Goal: Task Accomplishment & Management: Manage account settings

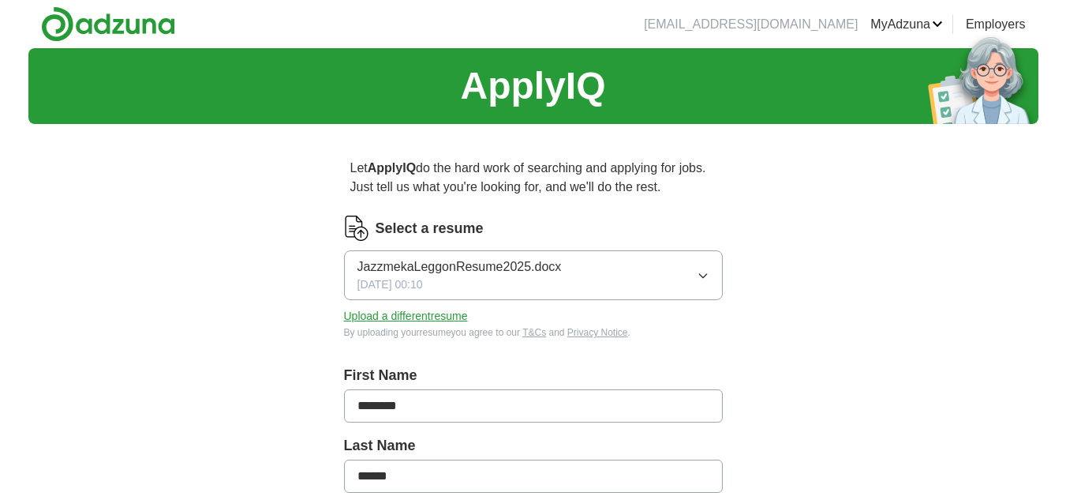
click at [708, 277] on icon "button" at bounding box center [703, 275] width 13 height 13
drag, startPoint x: 447, startPoint y: 229, endPoint x: 406, endPoint y: 229, distance: 41.0
click at [444, 229] on label "Select a resume" at bounding box center [430, 228] width 108 height 21
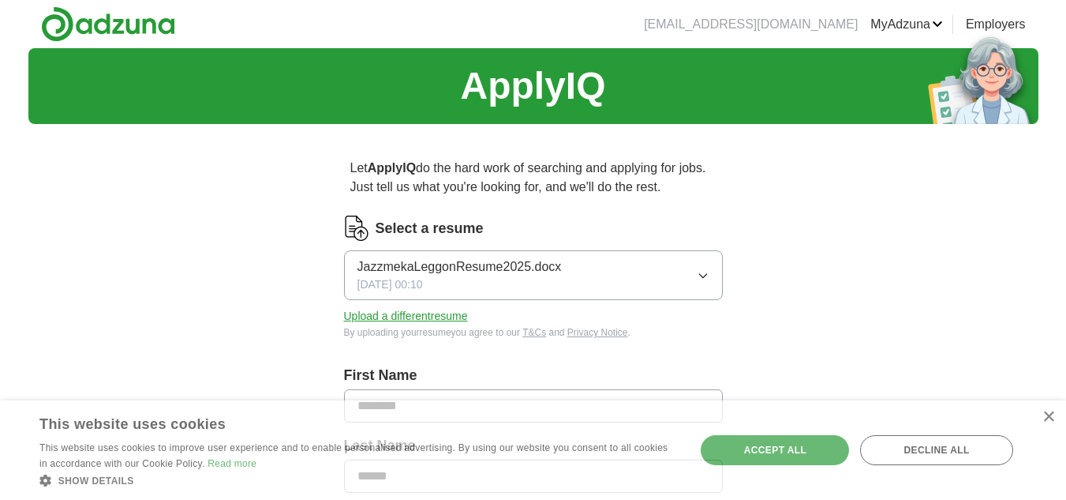
click at [425, 319] on button "Upload a different resume" at bounding box center [406, 316] width 124 height 17
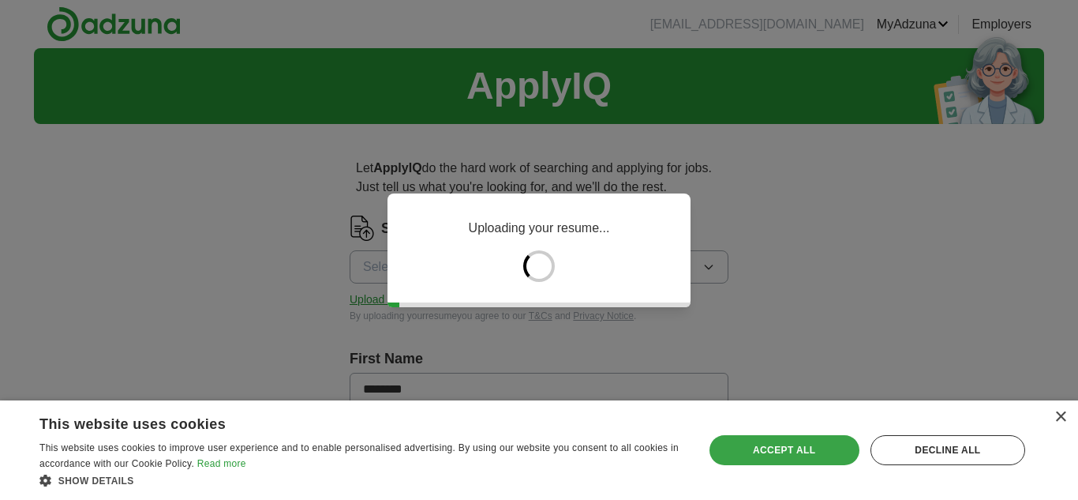
click at [811, 447] on div "Accept all" at bounding box center [784, 450] width 150 height 30
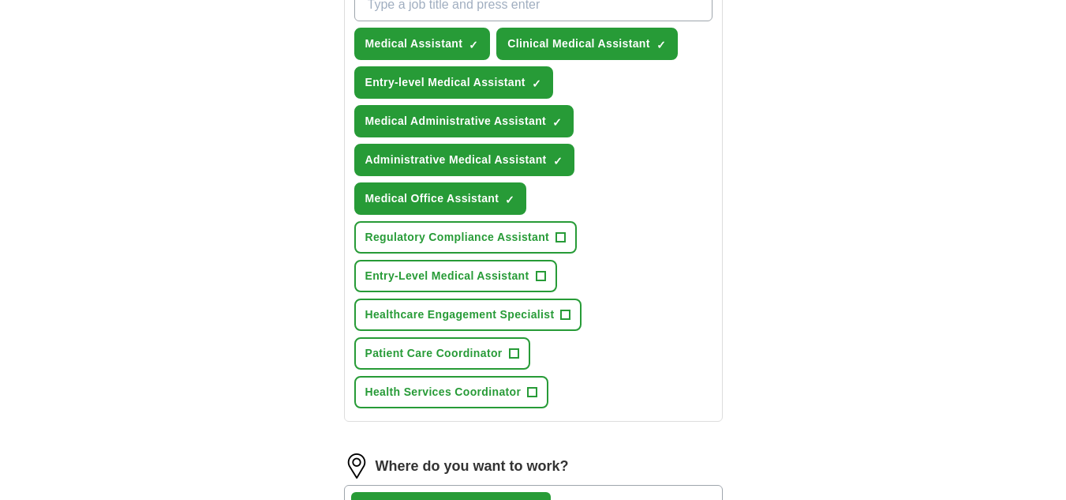
scroll to position [631, 0]
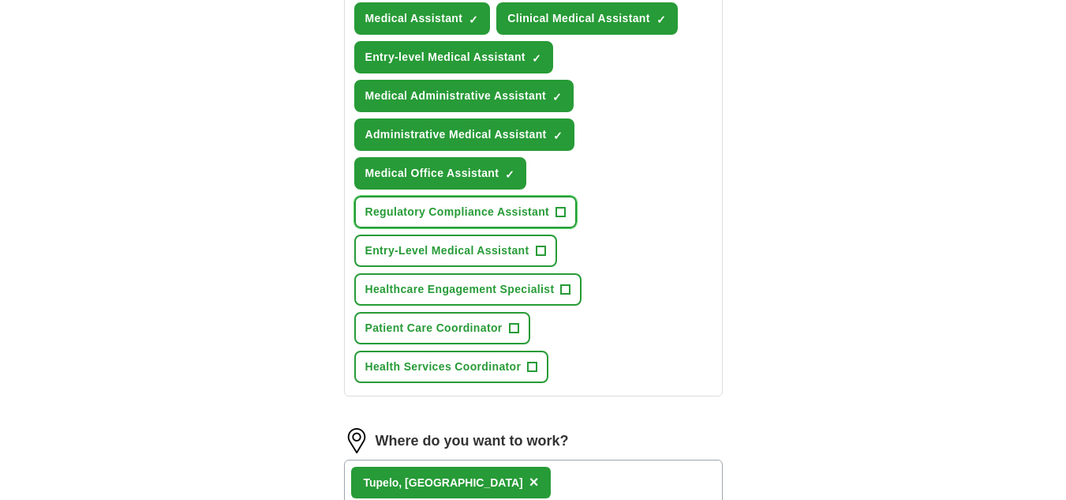
click at [556, 217] on span "+" at bounding box center [560, 212] width 9 height 13
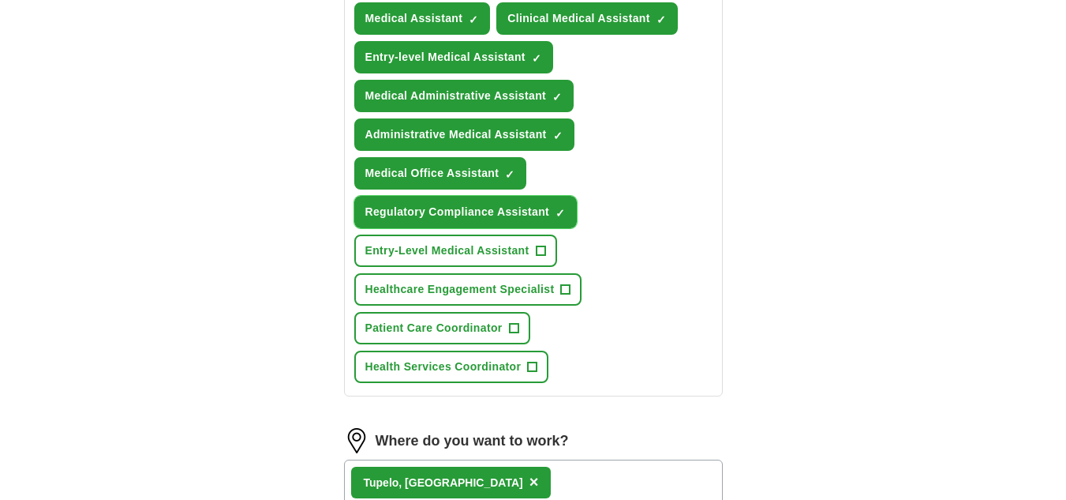
click at [0, 0] on span "×" at bounding box center [0, 0] width 0 height 0
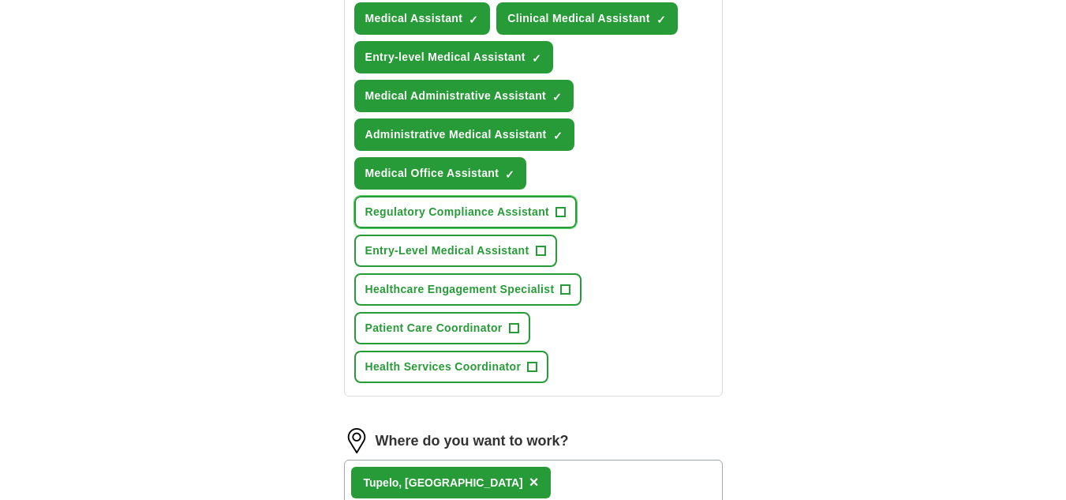
click at [561, 206] on span "+" at bounding box center [560, 212] width 9 height 13
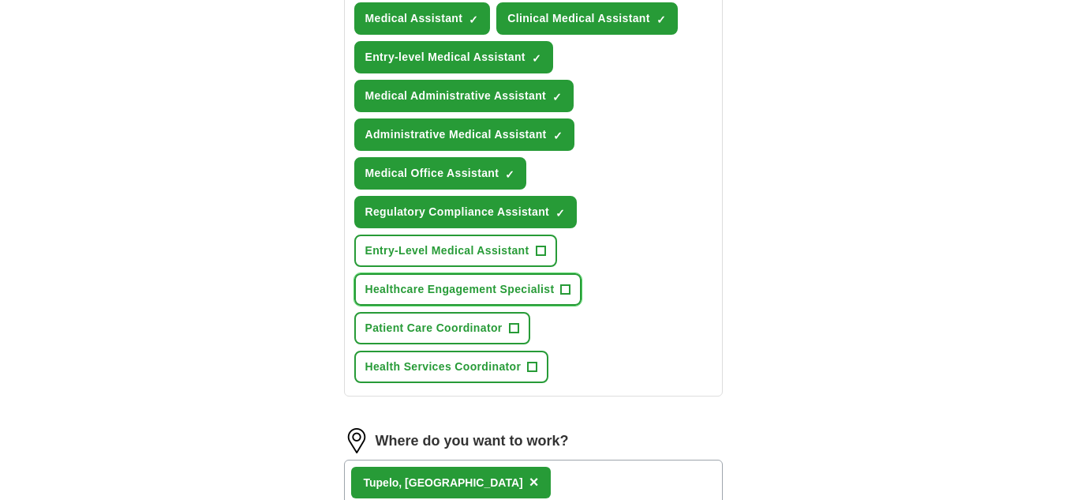
drag, startPoint x: 564, startPoint y: 284, endPoint x: 559, endPoint y: 264, distance: 21.2
click at [564, 283] on span "+" at bounding box center [565, 289] width 9 height 13
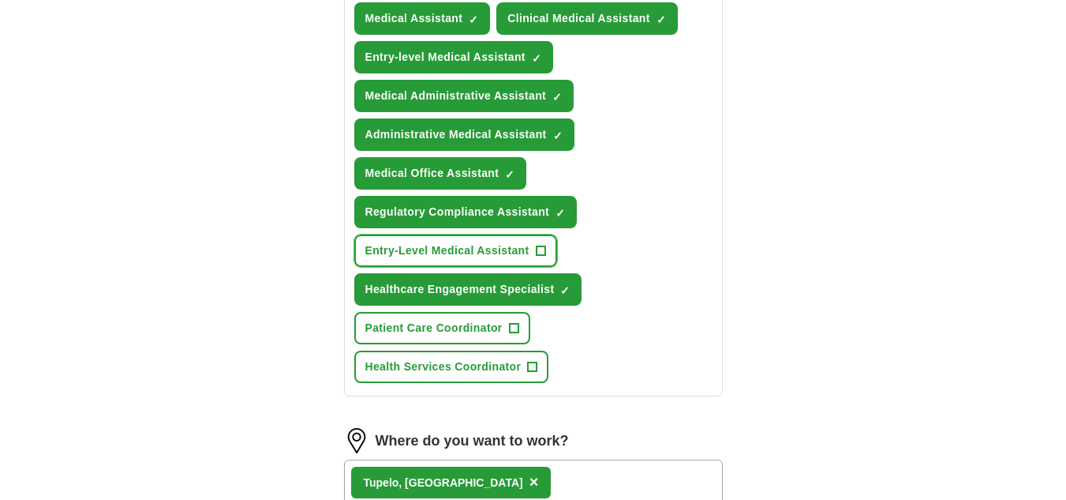
drag, startPoint x: 541, startPoint y: 253, endPoint x: 538, endPoint y: 268, distance: 14.4
click at [540, 255] on span "+" at bounding box center [540, 251] width 9 height 13
click at [516, 326] on span "+" at bounding box center [513, 328] width 9 height 13
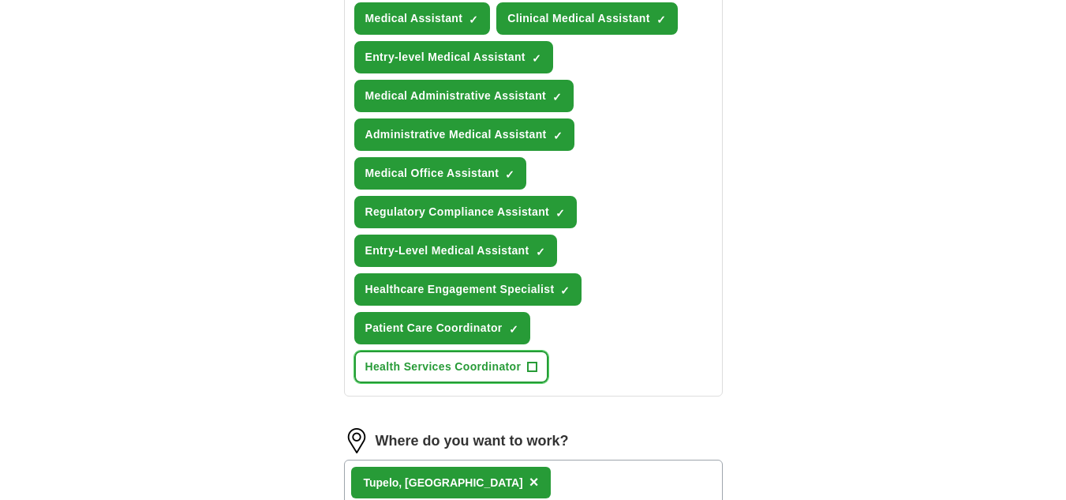
click at [536, 370] on span "+" at bounding box center [532, 367] width 9 height 13
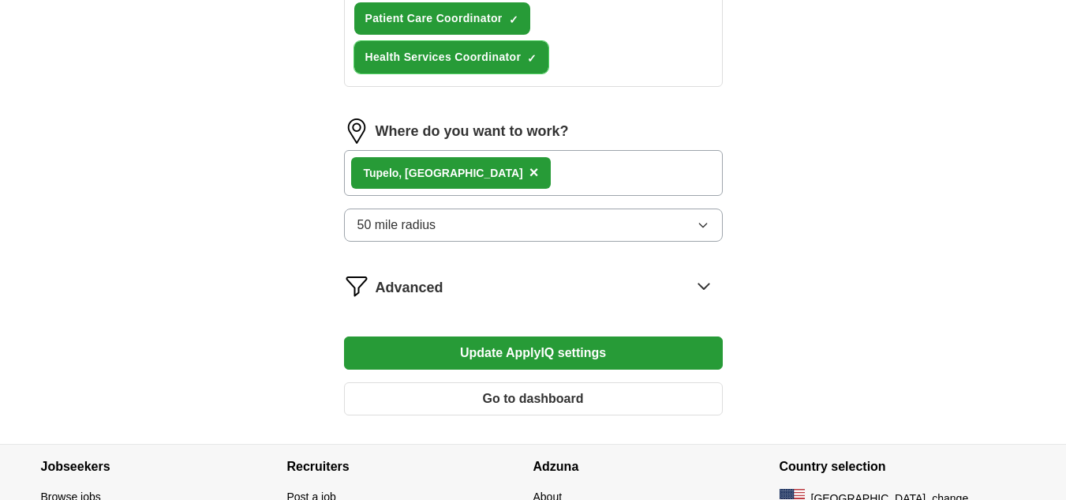
scroll to position [947, 0]
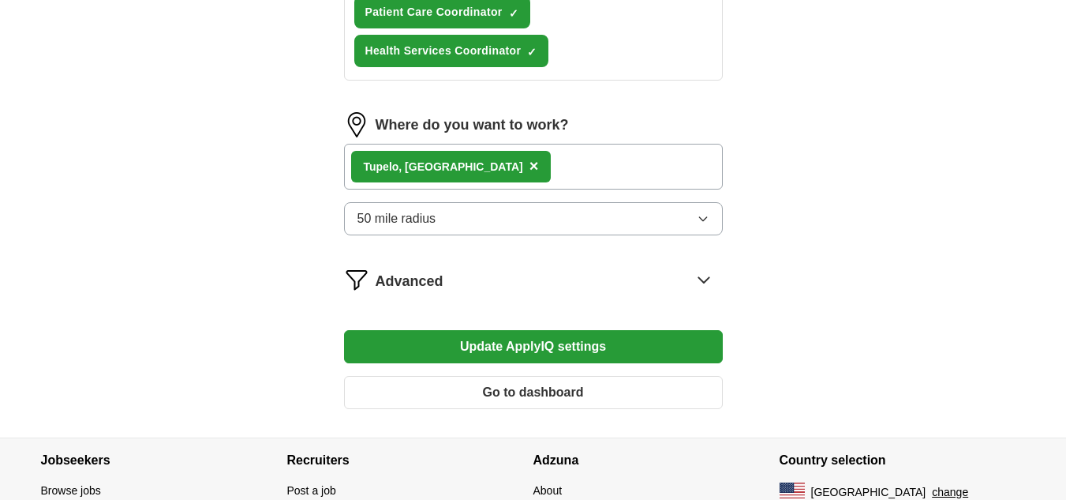
click at [496, 171] on div "Tupelo, [GEOGRAPHIC_DATA] ×" at bounding box center [533, 167] width 379 height 46
click at [503, 159] on div "Tupelo, [GEOGRAPHIC_DATA] ×" at bounding box center [533, 167] width 379 height 46
drag, startPoint x: 464, startPoint y: 159, endPoint x: 443, endPoint y: 167, distance: 22.7
click at [447, 165] on div "Tupelo, [GEOGRAPHIC_DATA] ×" at bounding box center [533, 167] width 379 height 46
click at [476, 170] on div "Tupelo, [GEOGRAPHIC_DATA] ×" at bounding box center [533, 167] width 379 height 46
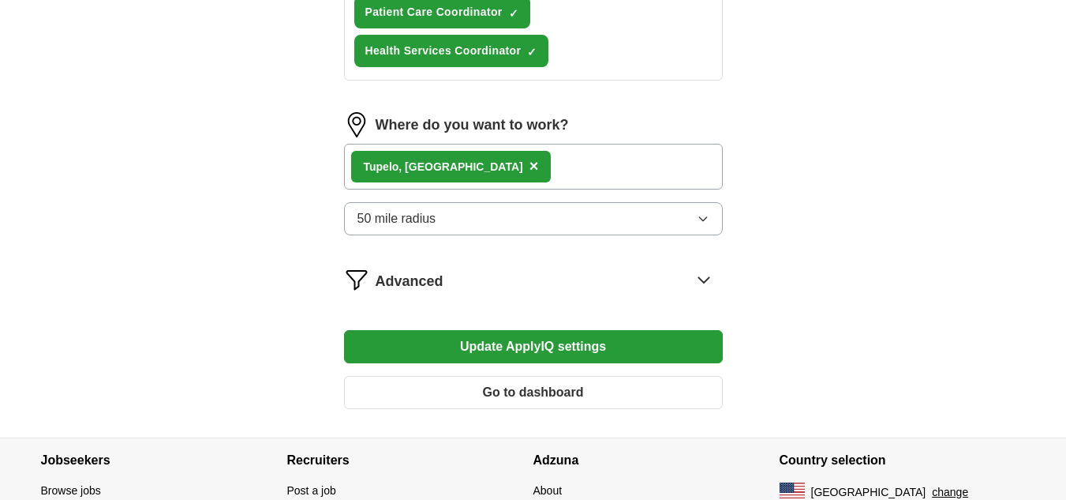
click at [577, 178] on div "Tupelo, [GEOGRAPHIC_DATA] ×" at bounding box center [533, 167] width 379 height 46
click at [597, 222] on button "50 mile radius" at bounding box center [533, 218] width 379 height 33
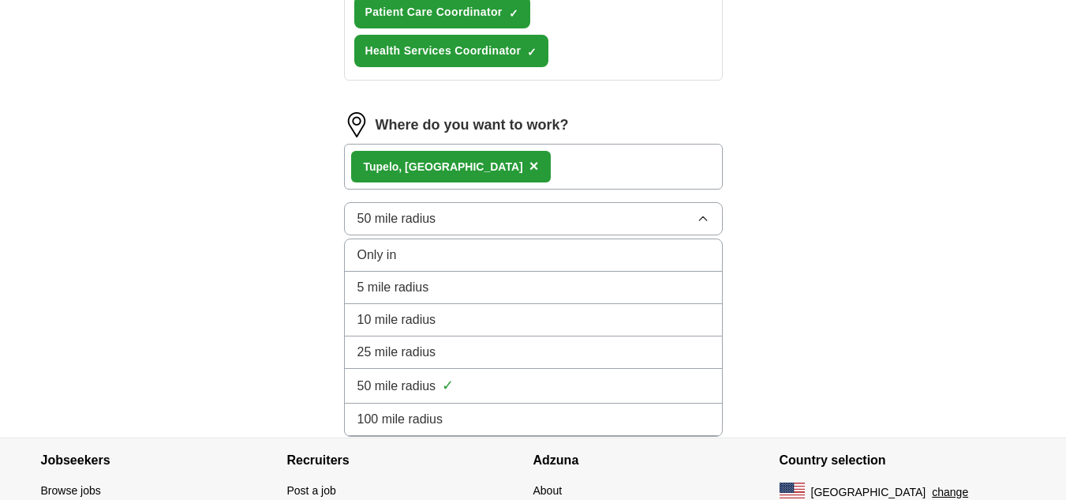
click at [552, 417] on div "100 mile radius" at bounding box center [533, 419] width 352 height 19
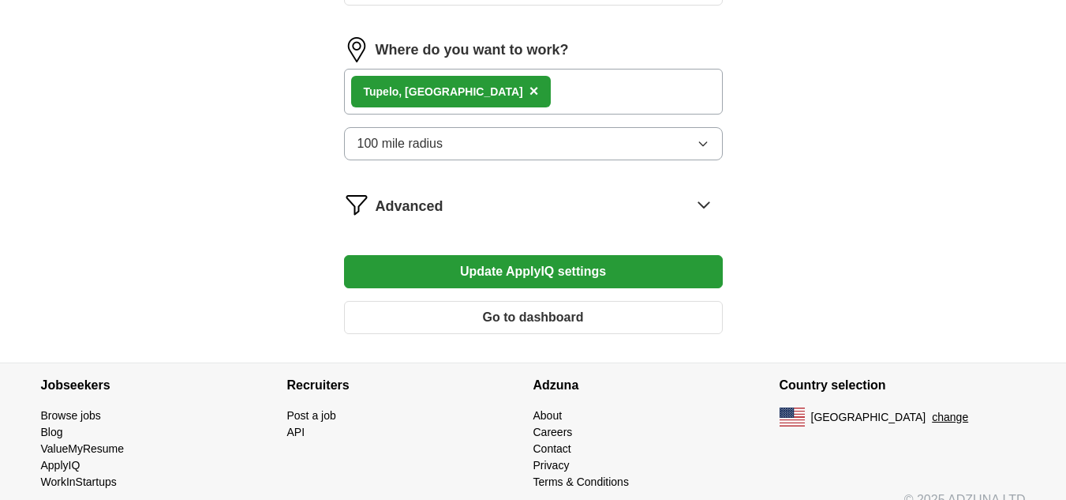
scroll to position [1044, 0]
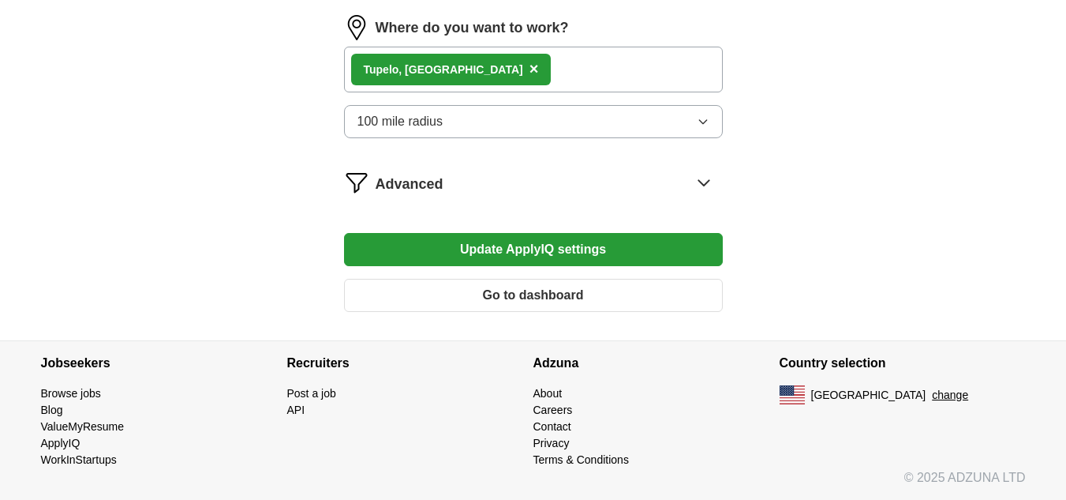
click at [700, 175] on icon at bounding box center [703, 182] width 25 height 25
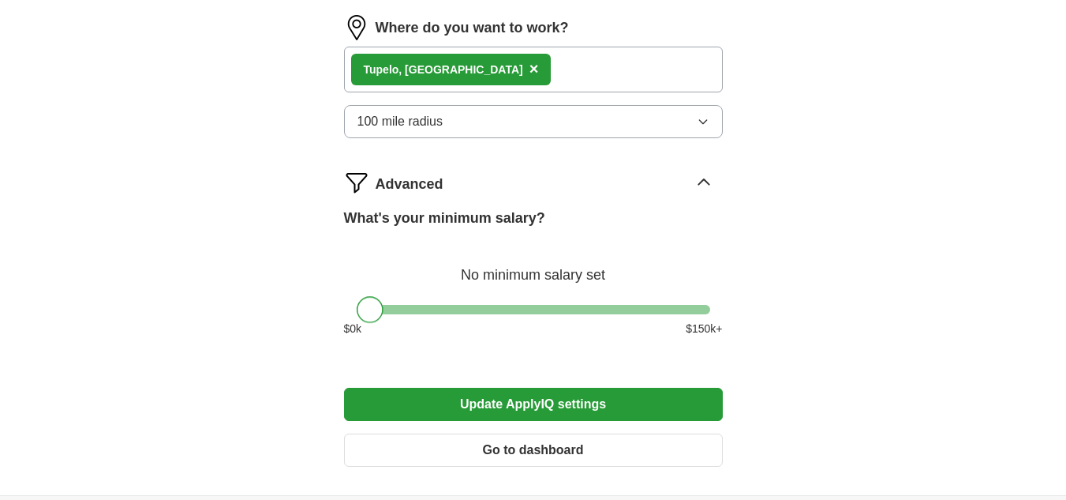
click at [365, 309] on div at bounding box center [370, 309] width 27 height 27
drag, startPoint x: 370, startPoint y: 316, endPoint x: 399, endPoint y: 312, distance: 28.7
click at [399, 312] on div at bounding box center [399, 309] width 27 height 27
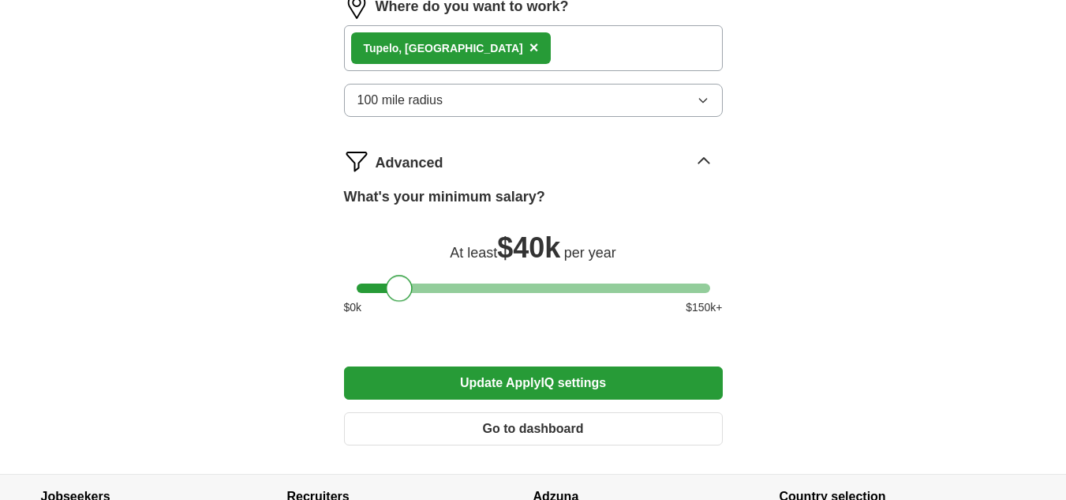
scroll to position [1041, 0]
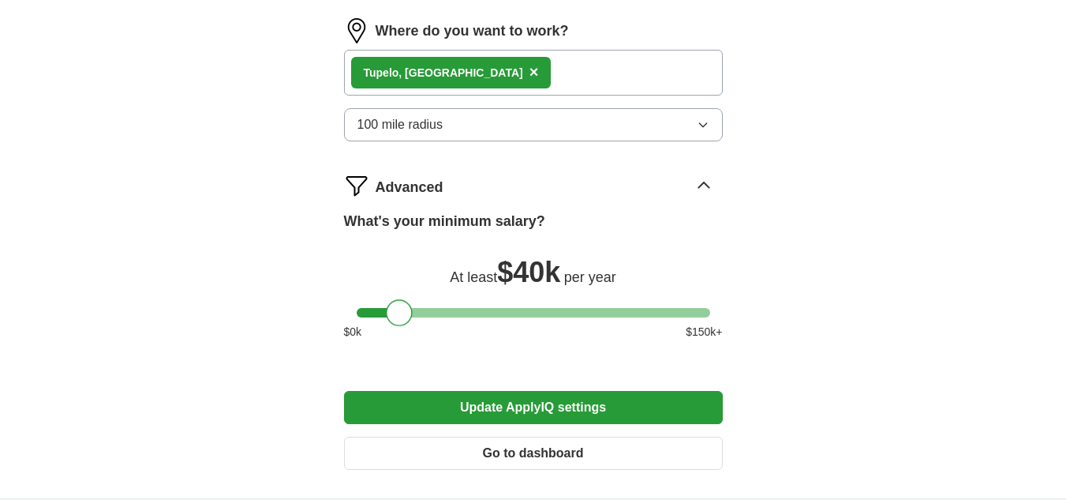
click at [400, 307] on div at bounding box center [399, 312] width 27 height 27
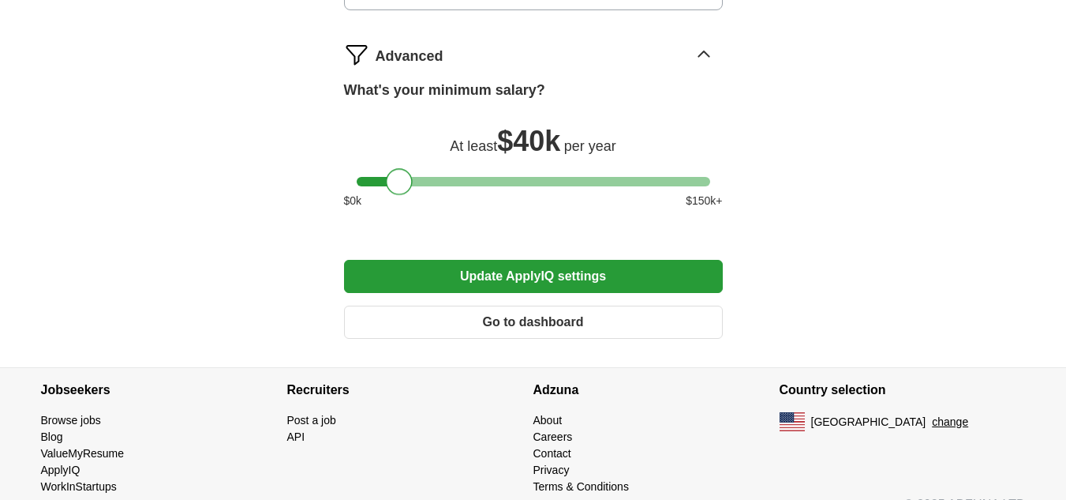
scroll to position [1199, 0]
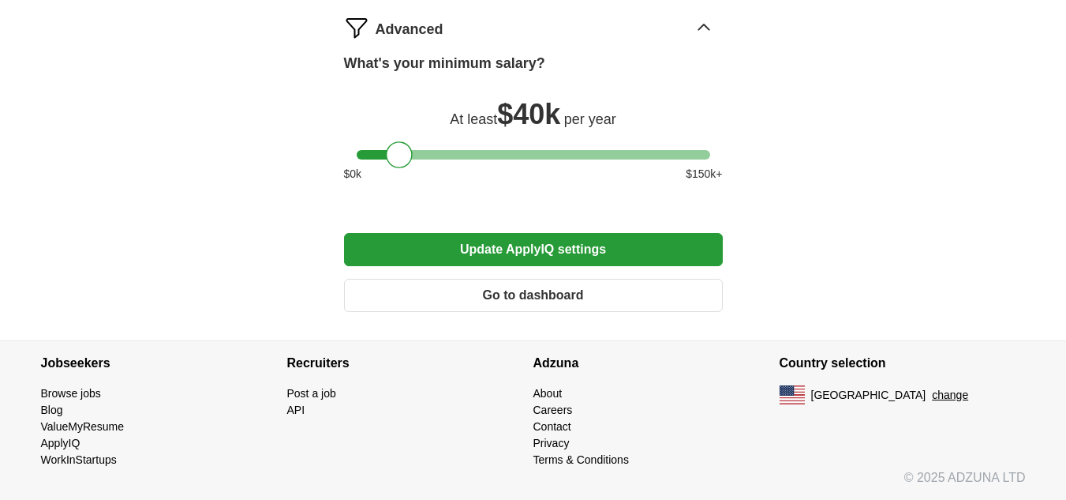
click at [653, 254] on button "Update ApplyIQ settings" at bounding box center [533, 249] width 379 height 33
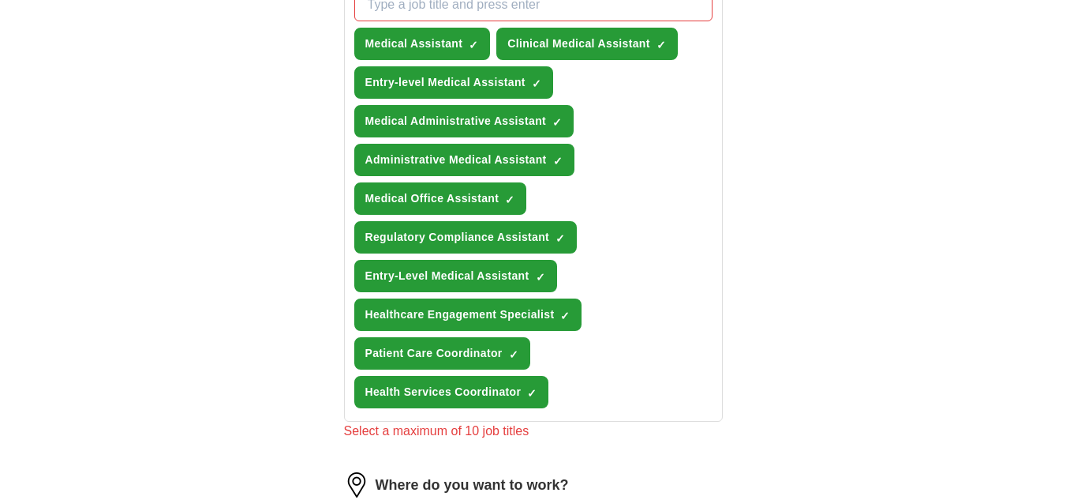
scroll to position [507, 0]
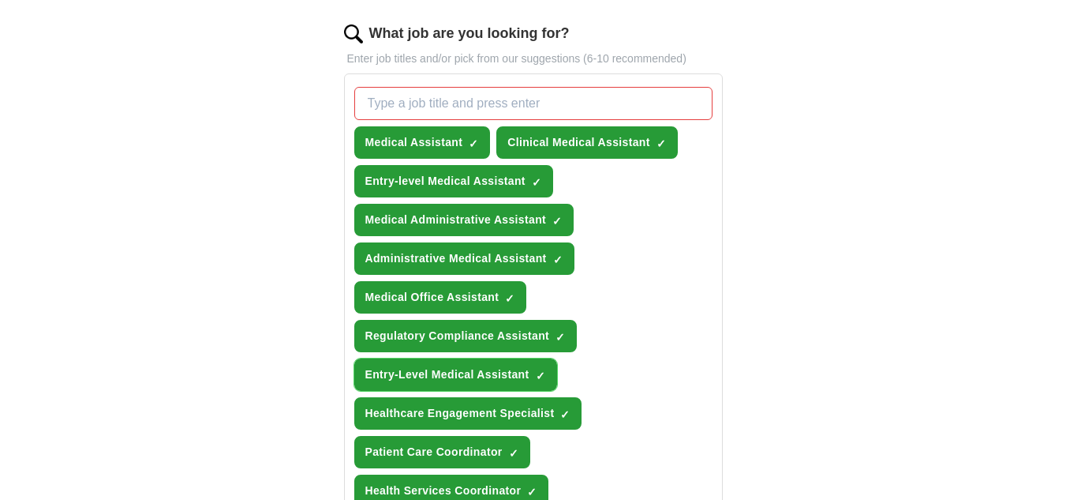
click at [0, 0] on span "×" at bounding box center [0, 0] width 0 height 0
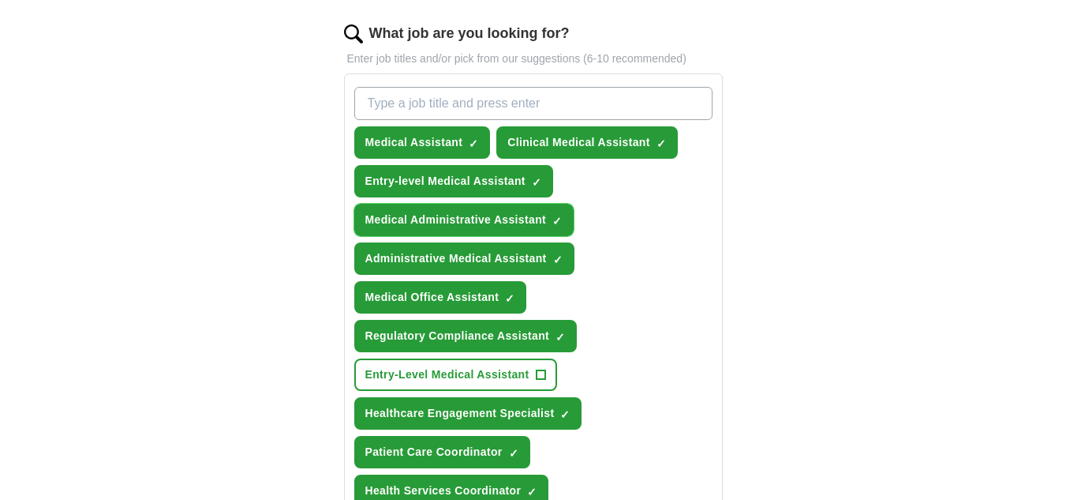
click at [0, 0] on span "×" at bounding box center [0, 0] width 0 height 0
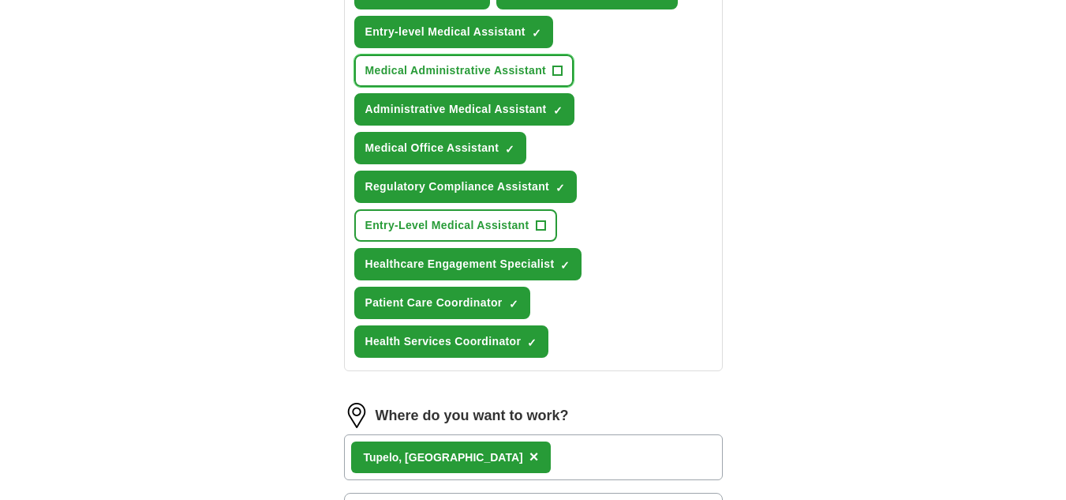
scroll to position [665, 0]
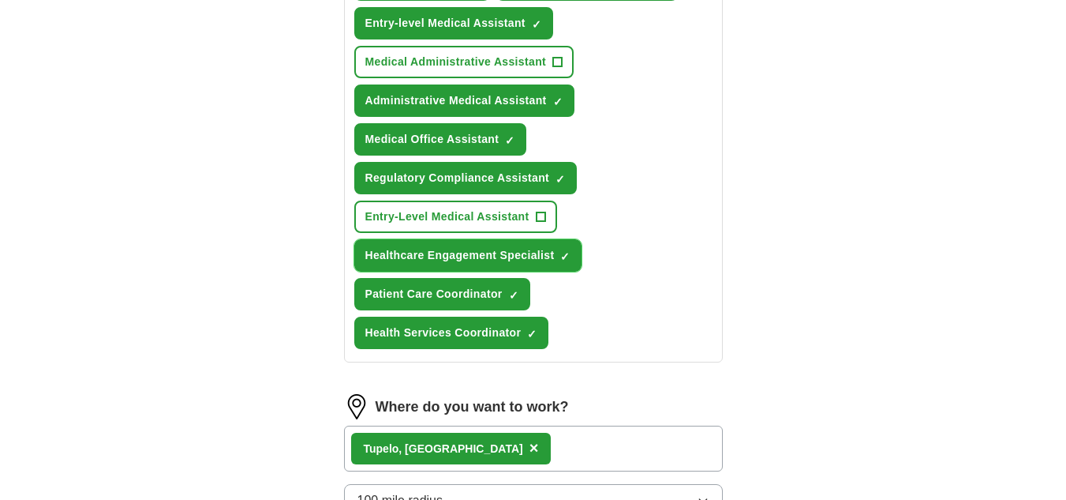
click at [0, 0] on span "×" at bounding box center [0, 0] width 0 height 0
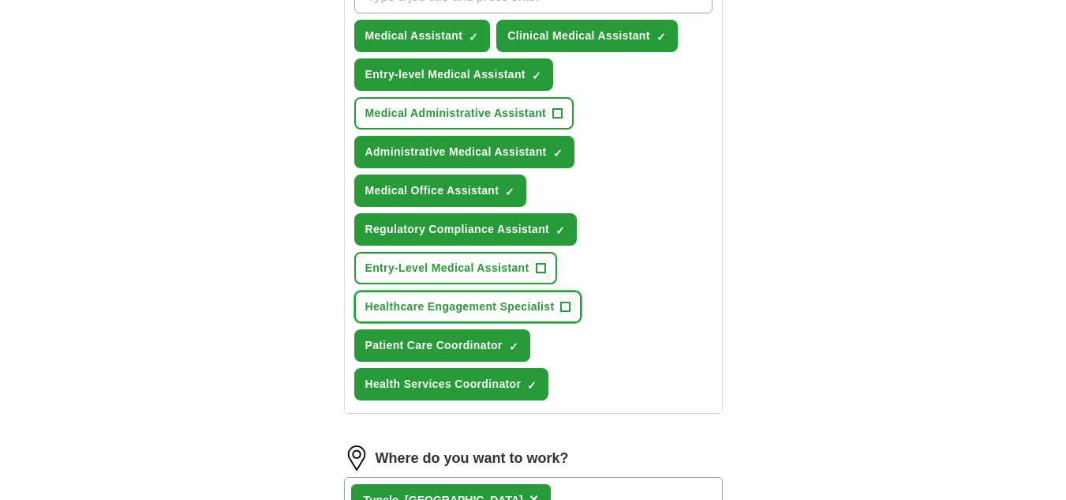
scroll to position [586, 0]
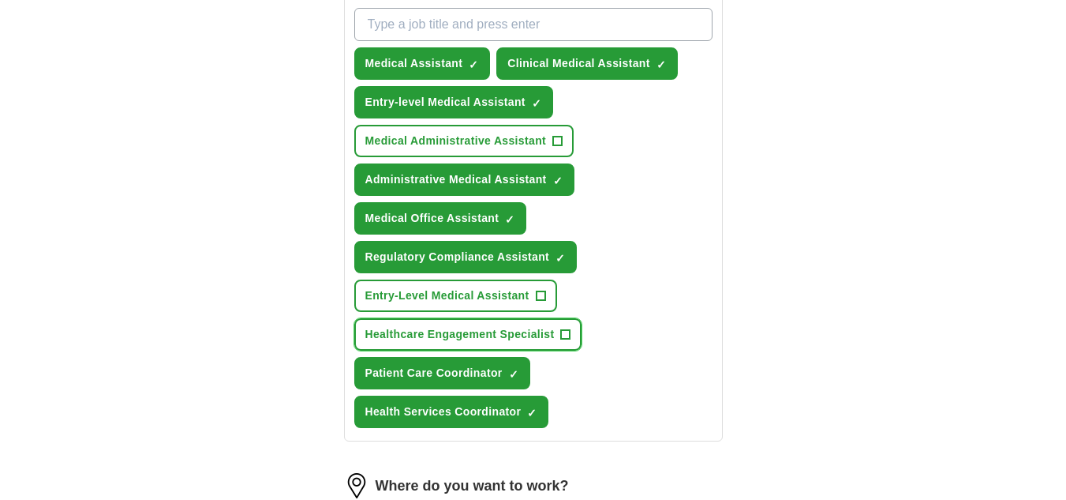
click at [564, 337] on span "+" at bounding box center [565, 334] width 9 height 13
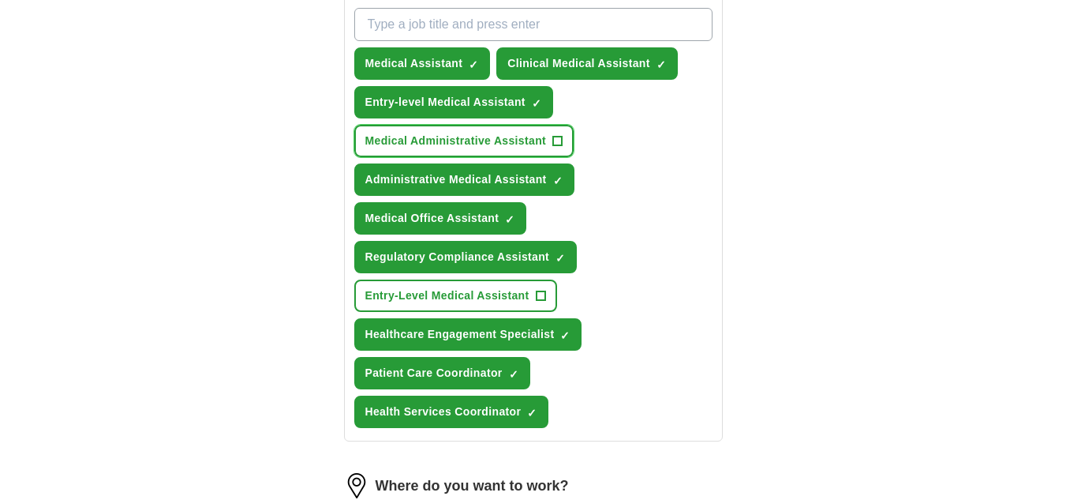
click at [556, 138] on span "+" at bounding box center [557, 141] width 9 height 13
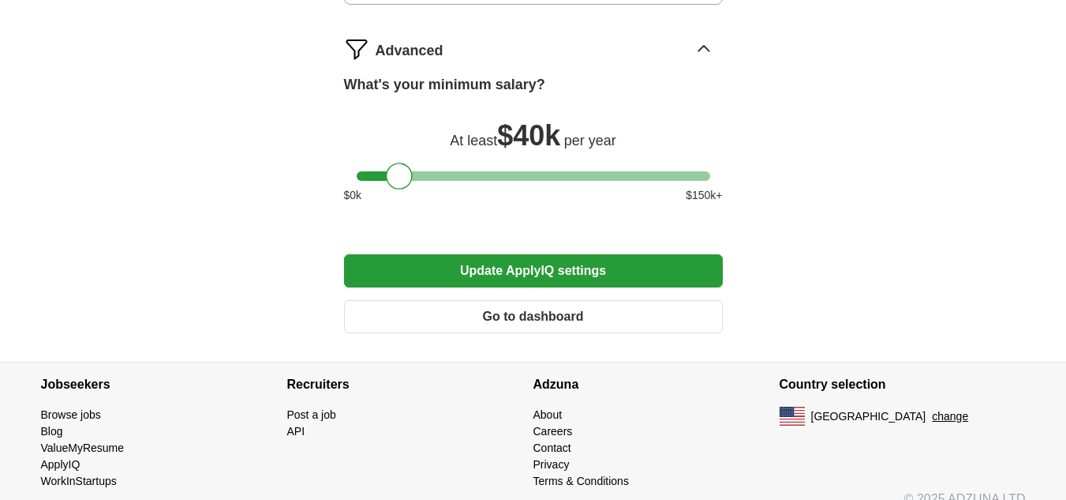
scroll to position [1199, 0]
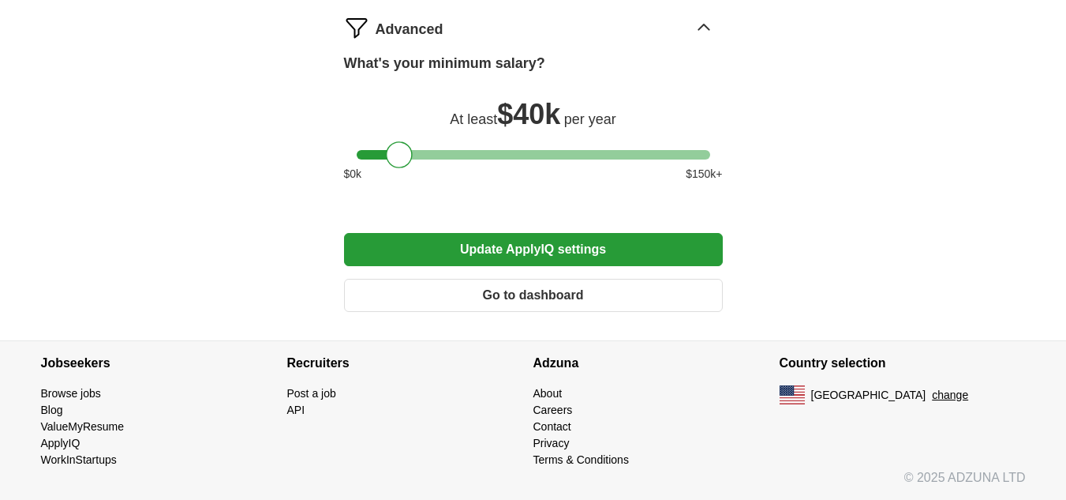
click at [609, 255] on button "Update ApplyIQ settings" at bounding box center [533, 249] width 379 height 33
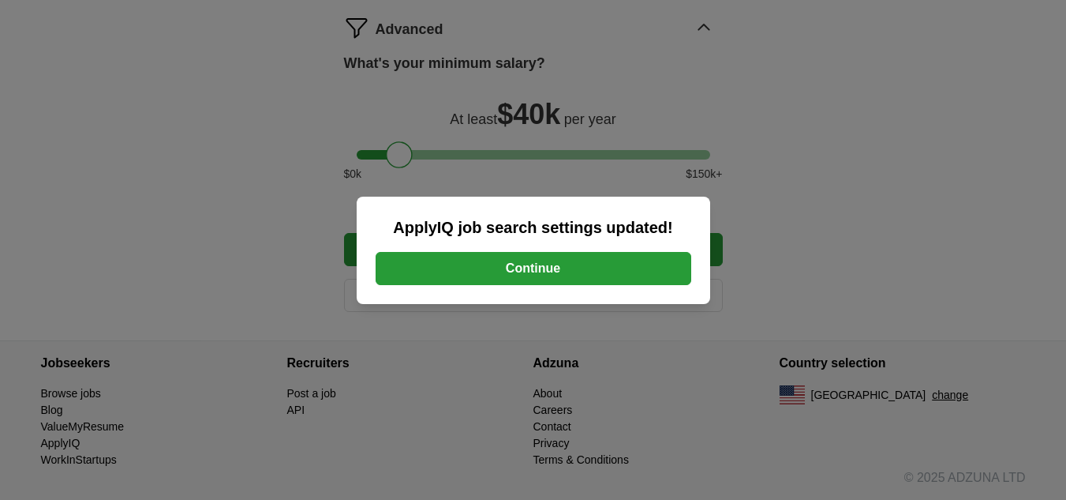
click at [589, 267] on button "Continue" at bounding box center [534, 268] width 316 height 33
